Goal: Information Seeking & Learning: Understand process/instructions

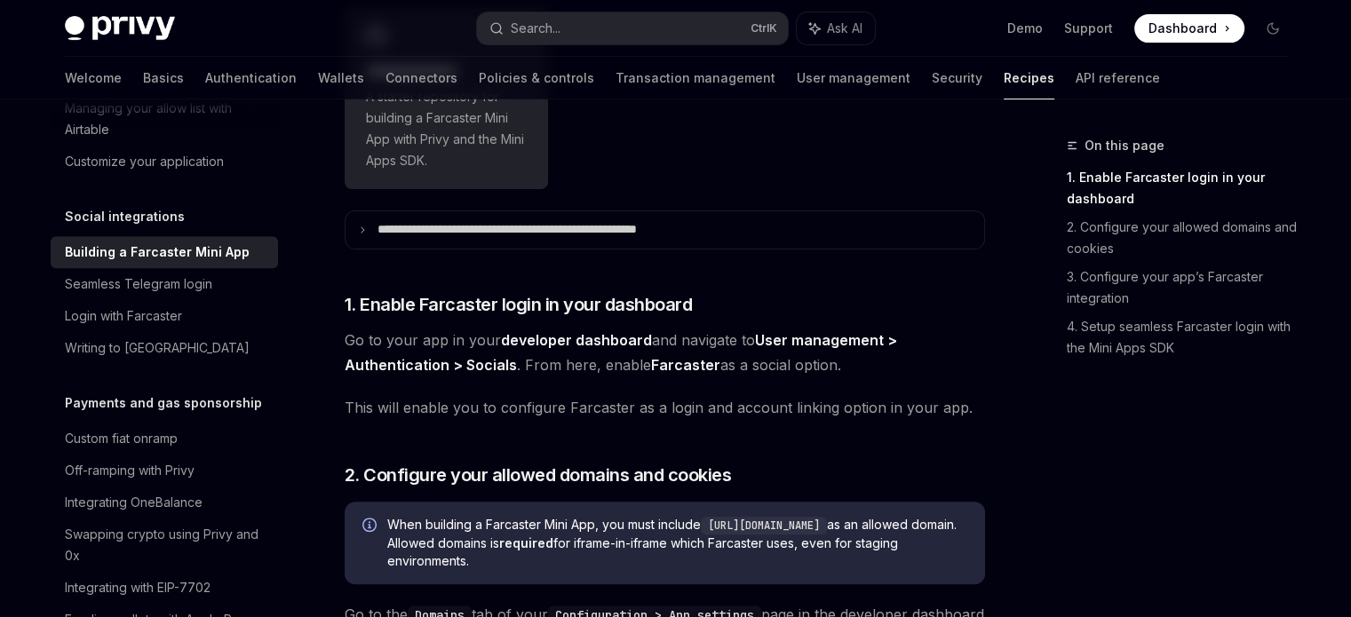
scroll to position [533, 0]
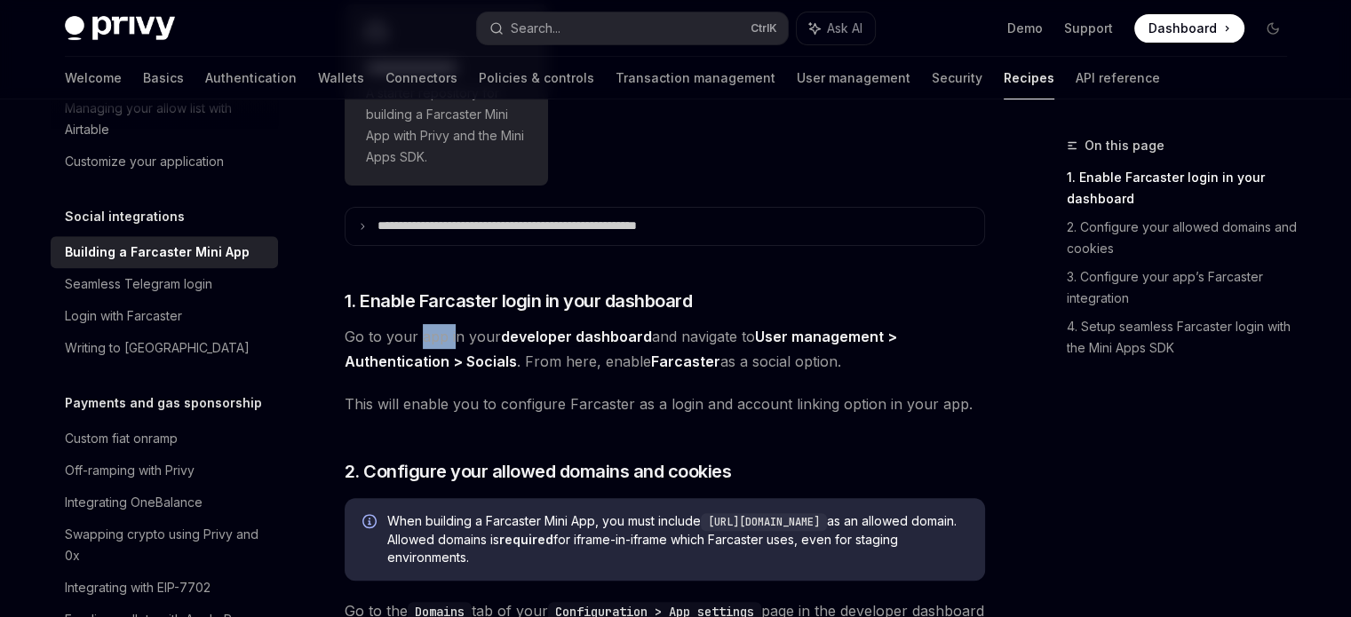
drag, startPoint x: 422, startPoint y: 337, endPoint x: 476, endPoint y: 337, distance: 54.2
click at [458, 336] on span "Go to your app in your developer dashboard and navigate to User management > Au…" at bounding box center [665, 349] width 640 height 50
click at [477, 337] on span "Go to your app in your developer dashboard and navigate to User management > Au…" at bounding box center [665, 349] width 640 height 50
drag, startPoint x: 520, startPoint y: 359, endPoint x: 606, endPoint y: 359, distance: 85.2
click at [604, 359] on span "Go to your app in your developer dashboard and navigate to User management > Au…" at bounding box center [665, 349] width 640 height 50
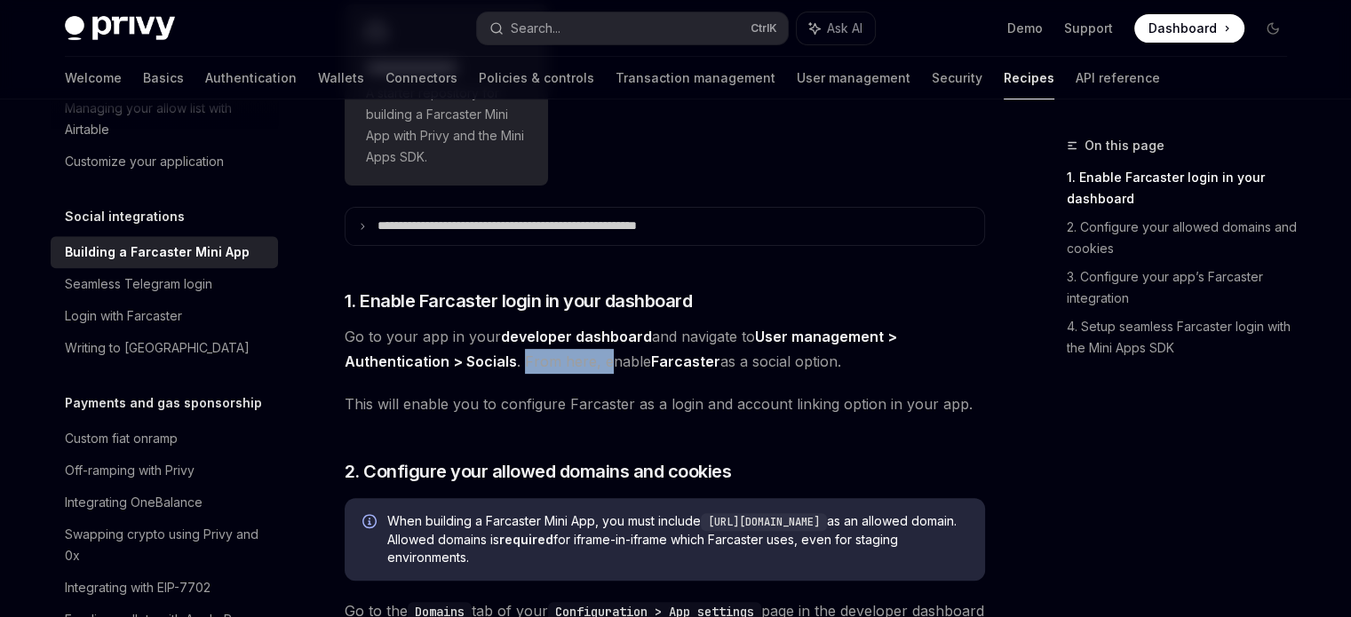
click at [606, 359] on span "Go to your app in your developer dashboard and navigate to User management > Au…" at bounding box center [665, 349] width 640 height 50
drag, startPoint x: 763, startPoint y: 367, endPoint x: 850, endPoint y: 358, distance: 87.5
click at [844, 358] on span "Go to your app in your developer dashboard and navigate to User management > Au…" at bounding box center [665, 349] width 640 height 50
click at [852, 358] on span "Go to your app in your developer dashboard and navigate to User management > Au…" at bounding box center [665, 349] width 640 height 50
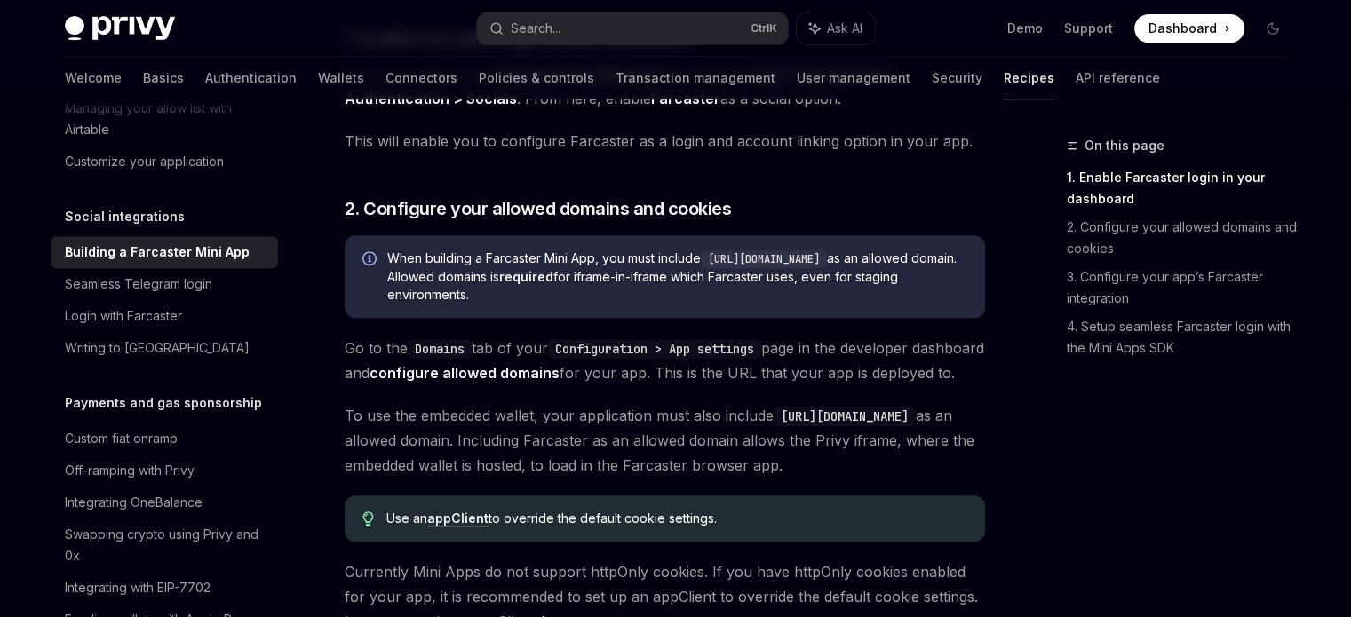
scroll to position [799, 0]
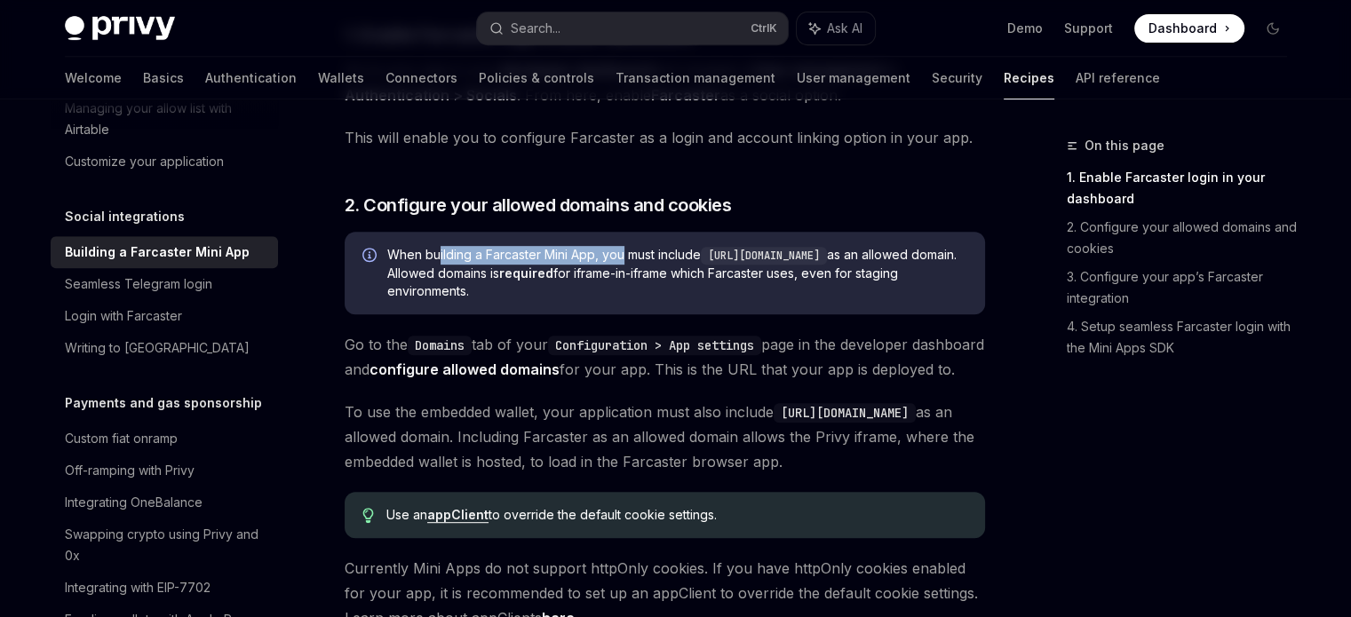
drag, startPoint x: 437, startPoint y: 253, endPoint x: 641, endPoint y: 259, distance: 204.3
click at [624, 258] on span "When building a Farcaster Mini App, you must include [URL][DOMAIN_NAME] as an a…" at bounding box center [677, 273] width 580 height 54
click at [669, 258] on span "When building a Farcaster Mini App, you must include [URL][DOMAIN_NAME] as an a…" at bounding box center [677, 273] width 580 height 54
drag, startPoint x: 860, startPoint y: 257, endPoint x: 955, endPoint y: 251, distance: 94.3
click at [949, 251] on span "When building a Farcaster Mini App, you must include [URL][DOMAIN_NAME] as an a…" at bounding box center [677, 273] width 580 height 54
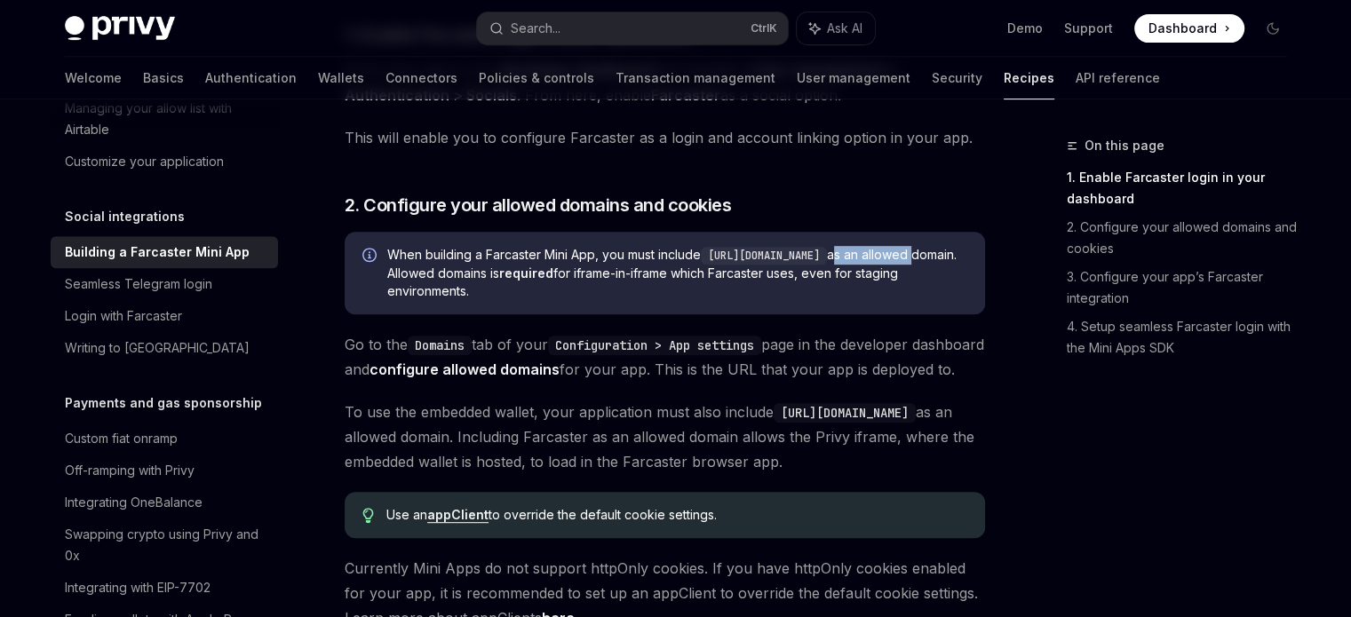
click at [955, 251] on span "When building a Farcaster Mini App, you must include [URL][DOMAIN_NAME] as an a…" at bounding box center [677, 273] width 580 height 54
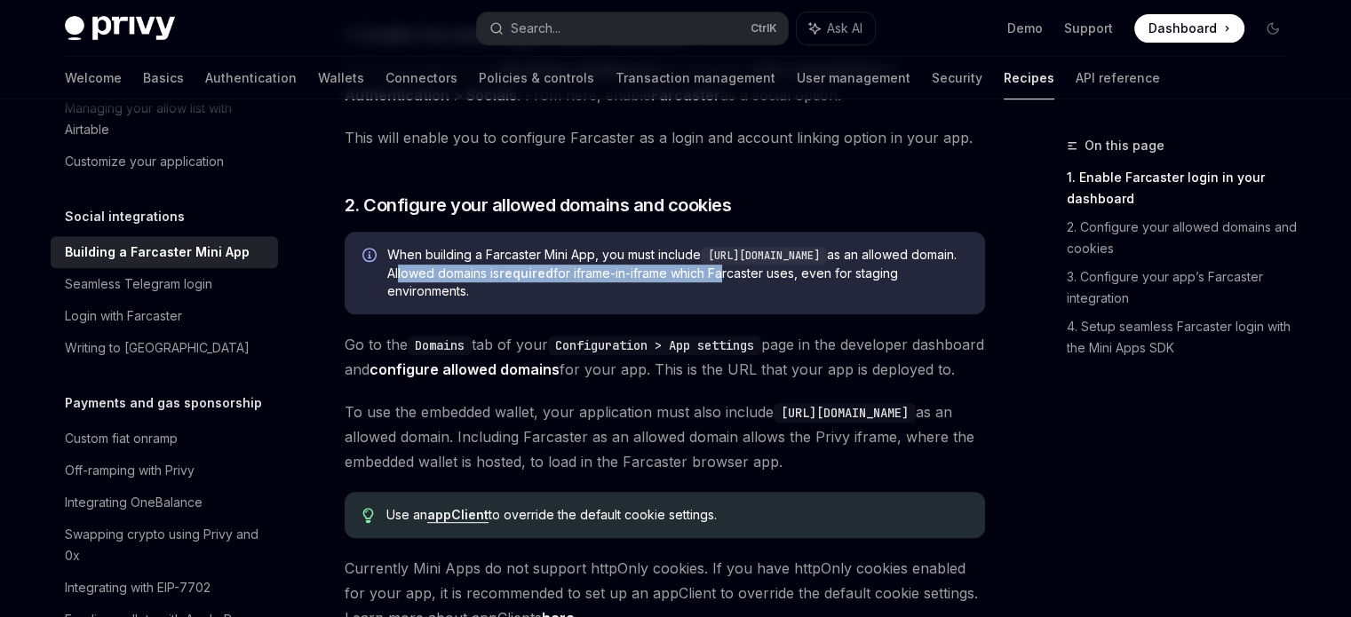
drag, startPoint x: 447, startPoint y: 271, endPoint x: 775, endPoint y: 277, distance: 328.6
click at [774, 277] on span "When building a Farcaster Mini App, you must include [URL][DOMAIN_NAME] as an a…" at bounding box center [677, 273] width 580 height 54
click at [775, 277] on span "When building a Farcaster Mini App, you must include [URL][DOMAIN_NAME] as an a…" at bounding box center [677, 273] width 580 height 54
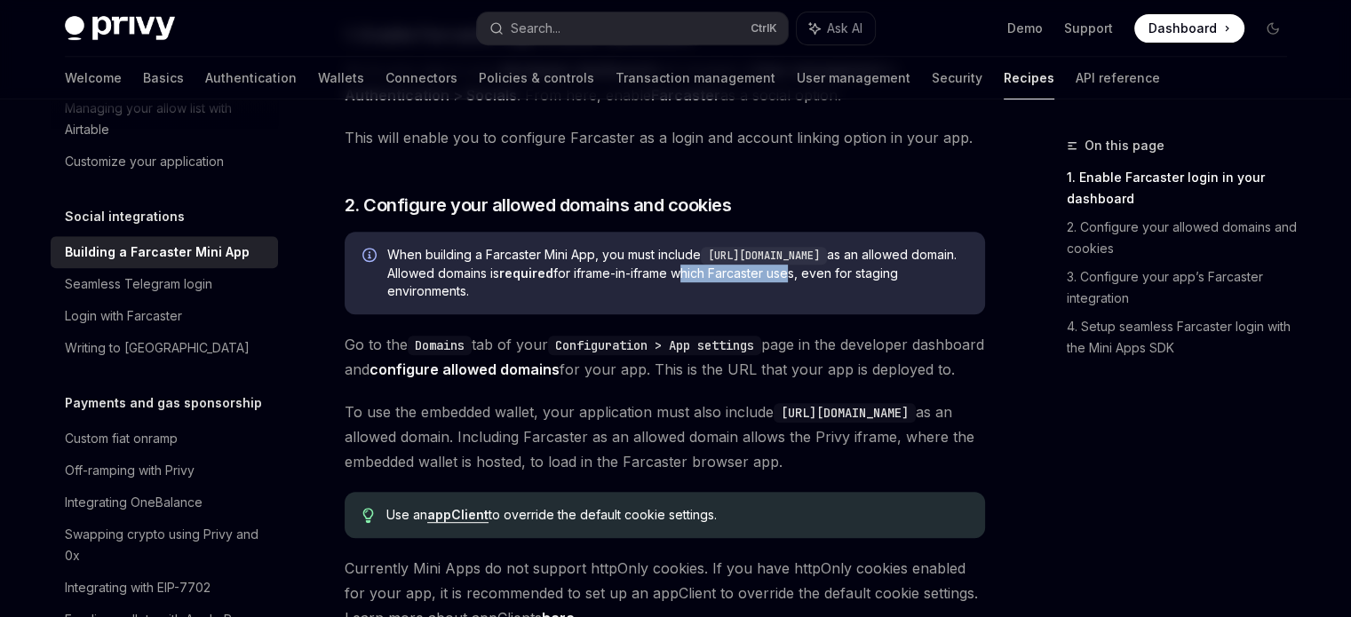
drag, startPoint x: 733, startPoint y: 273, endPoint x: 843, endPoint y: 275, distance: 110.1
click at [840, 275] on span "When building a Farcaster Mini App, you must include [URL][DOMAIN_NAME] as an a…" at bounding box center [677, 273] width 580 height 54
click at [843, 275] on span "When building a Farcaster Mini App, you must include [URL][DOMAIN_NAME] as an a…" at bounding box center [677, 273] width 580 height 54
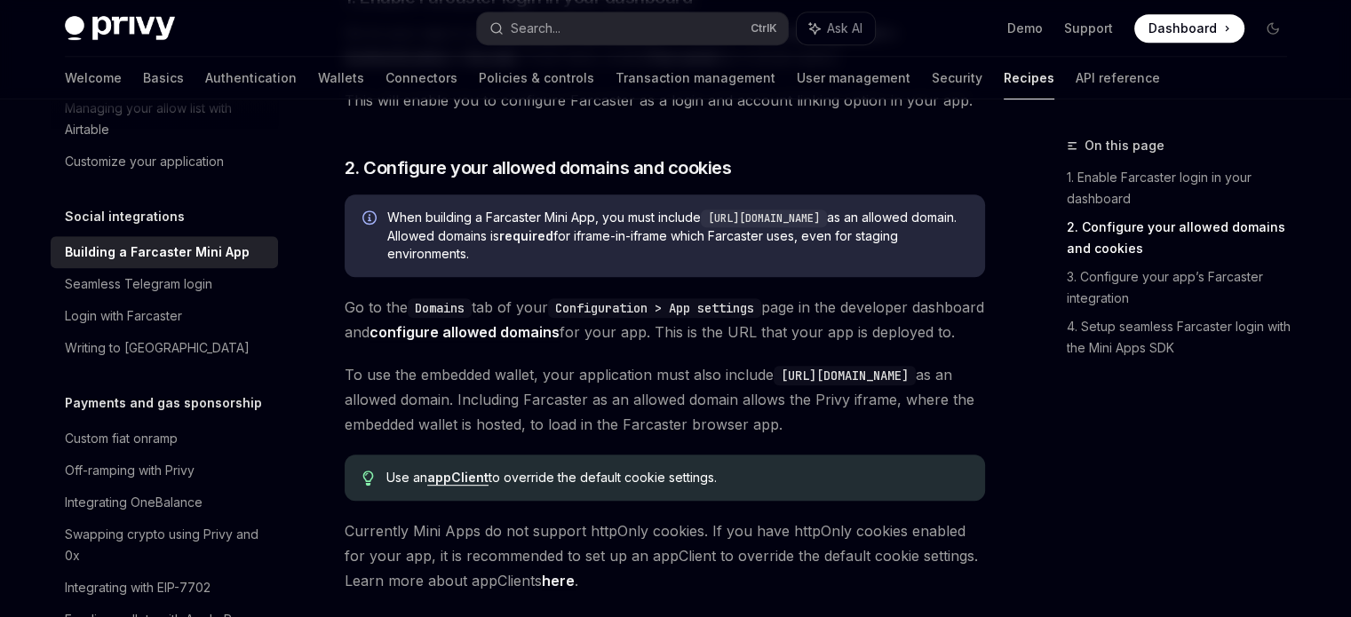
scroll to position [888, 0]
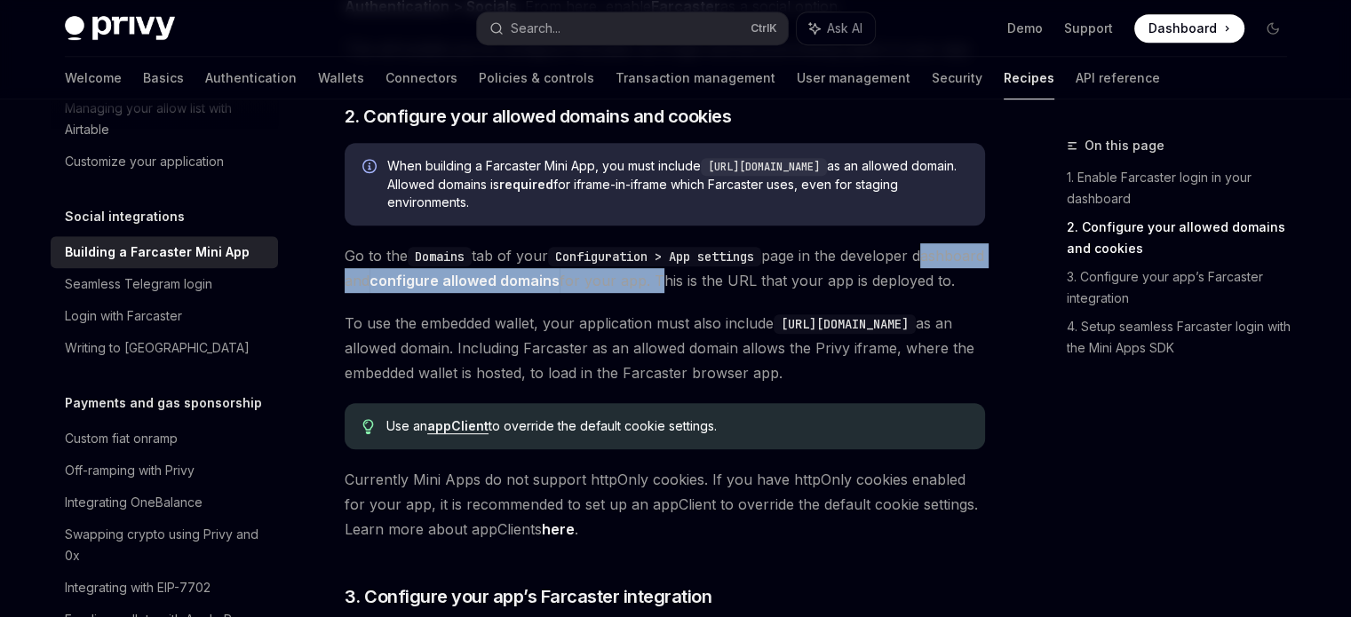
drag, startPoint x: 346, startPoint y: 281, endPoint x: 744, endPoint y: 284, distance: 397.8
click at [732, 281] on span "Go to the Domains tab of your Configuration > App settings page in the develope…" at bounding box center [665, 268] width 640 height 50
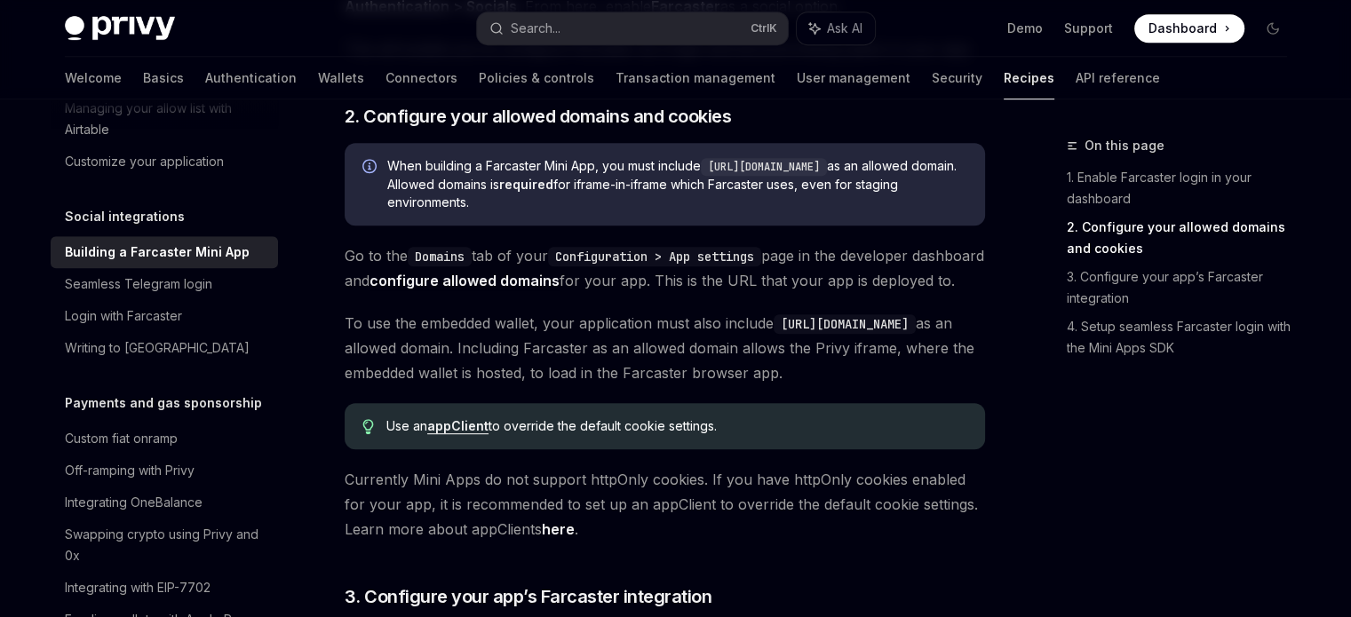
click at [748, 285] on span "Go to the Domains tab of your Configuration > App settings page in the develope…" at bounding box center [665, 268] width 640 height 50
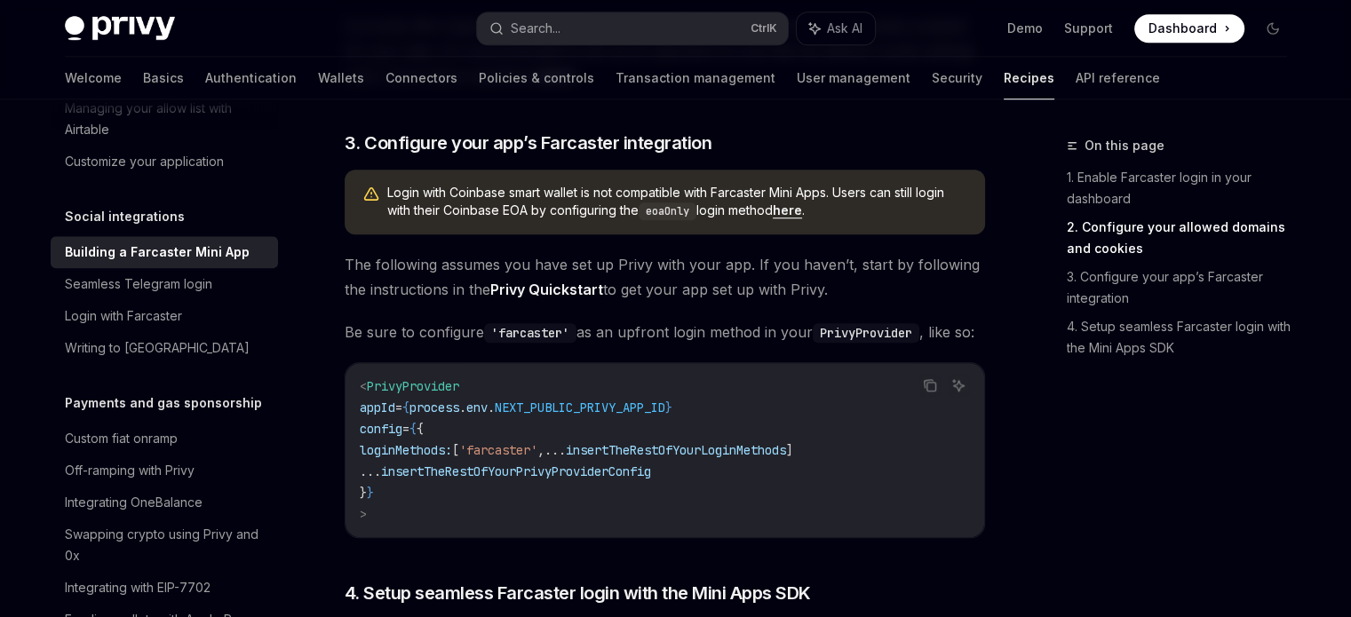
scroll to position [1332, 0]
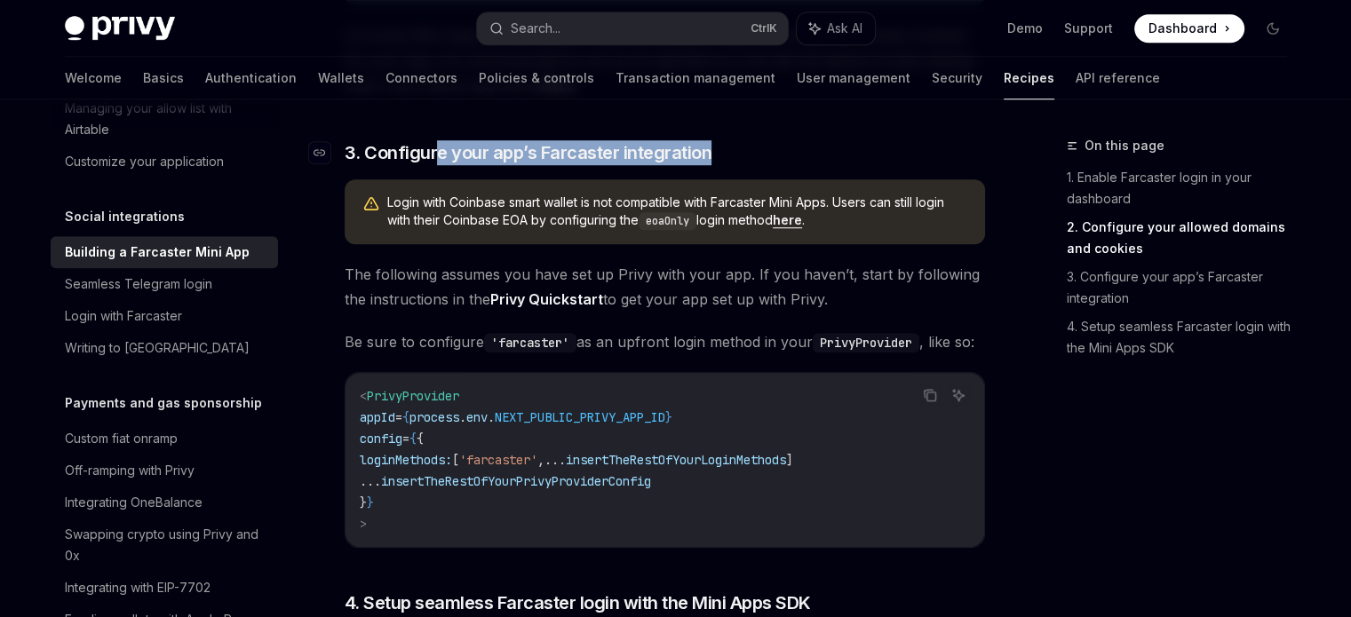
drag, startPoint x: 453, startPoint y: 165, endPoint x: 725, endPoint y: 170, distance: 271.7
click at [714, 165] on h3 "​ 3. Configure your app’s Farcaster integration" at bounding box center [665, 152] width 640 height 25
click at [735, 165] on h3 "​ 3. Configure your app’s Farcaster integration" at bounding box center [665, 152] width 640 height 25
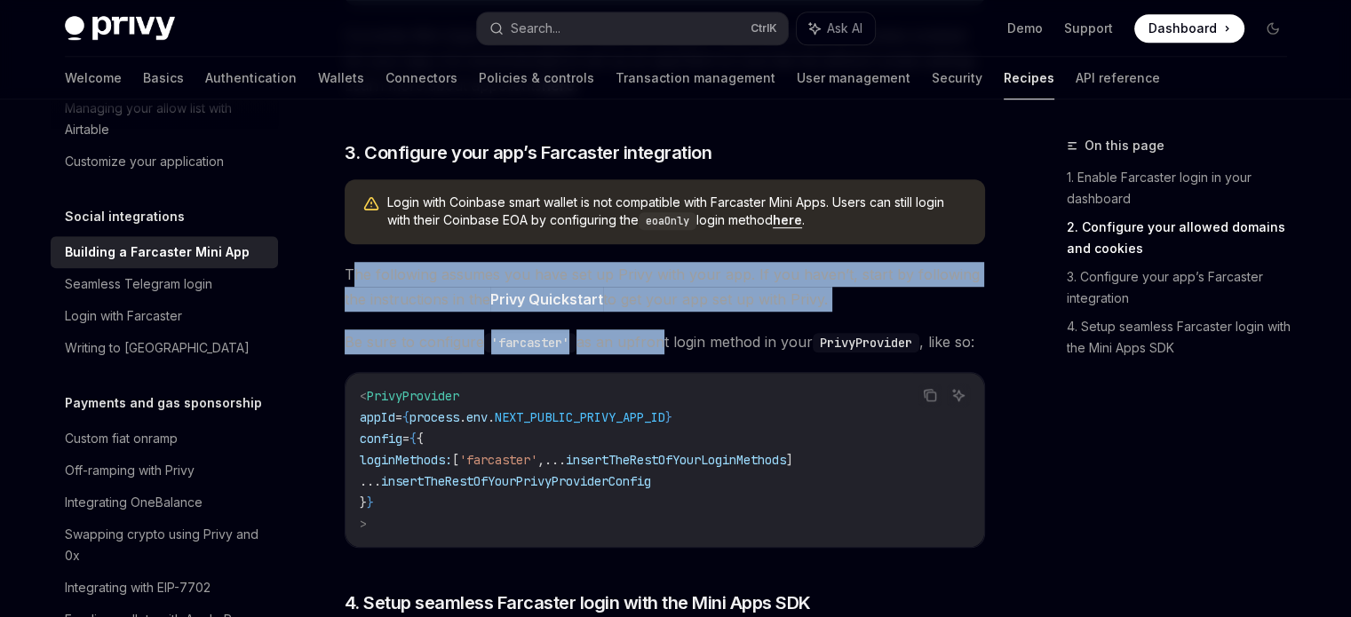
drag, startPoint x: 354, startPoint y: 301, endPoint x: 660, endPoint y: 362, distance: 311.5
click at [658, 362] on div "**********" at bounding box center [665, 417] width 640 height 3051
click at [660, 354] on span "Be sure to configure 'farcaster' as an upfront login method in your PrivyProvid…" at bounding box center [665, 341] width 640 height 25
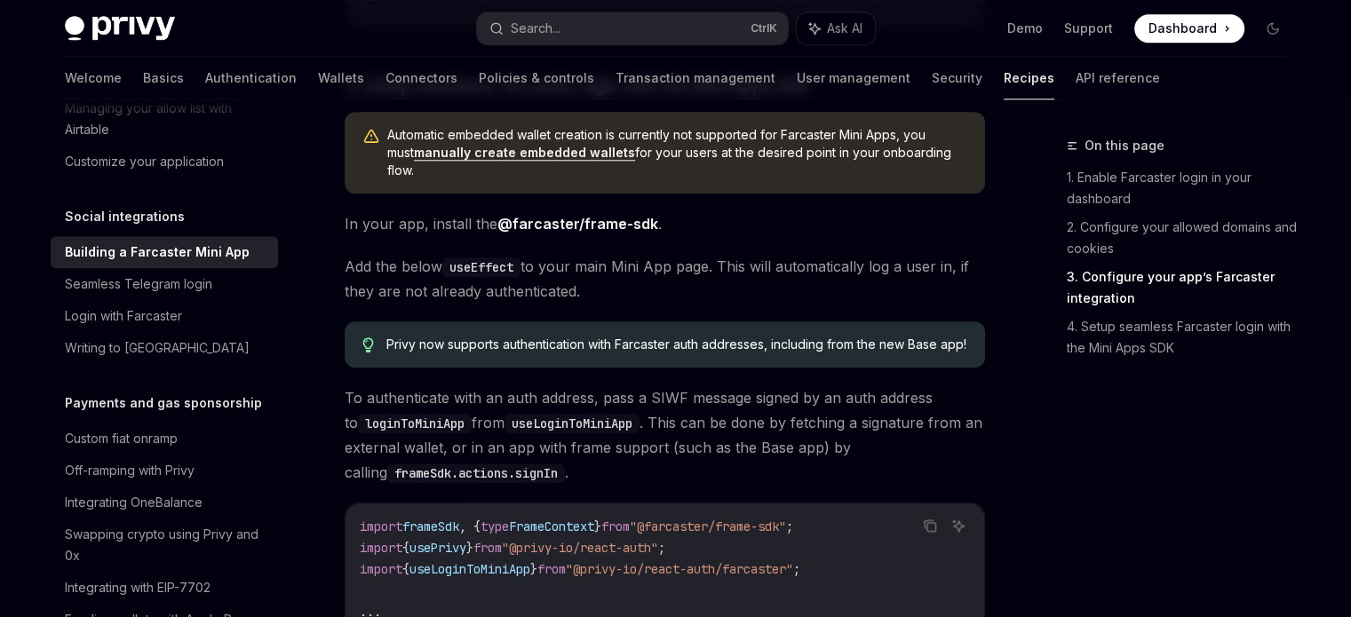
scroll to position [2042, 0]
